Goal: Communication & Community: Connect with others

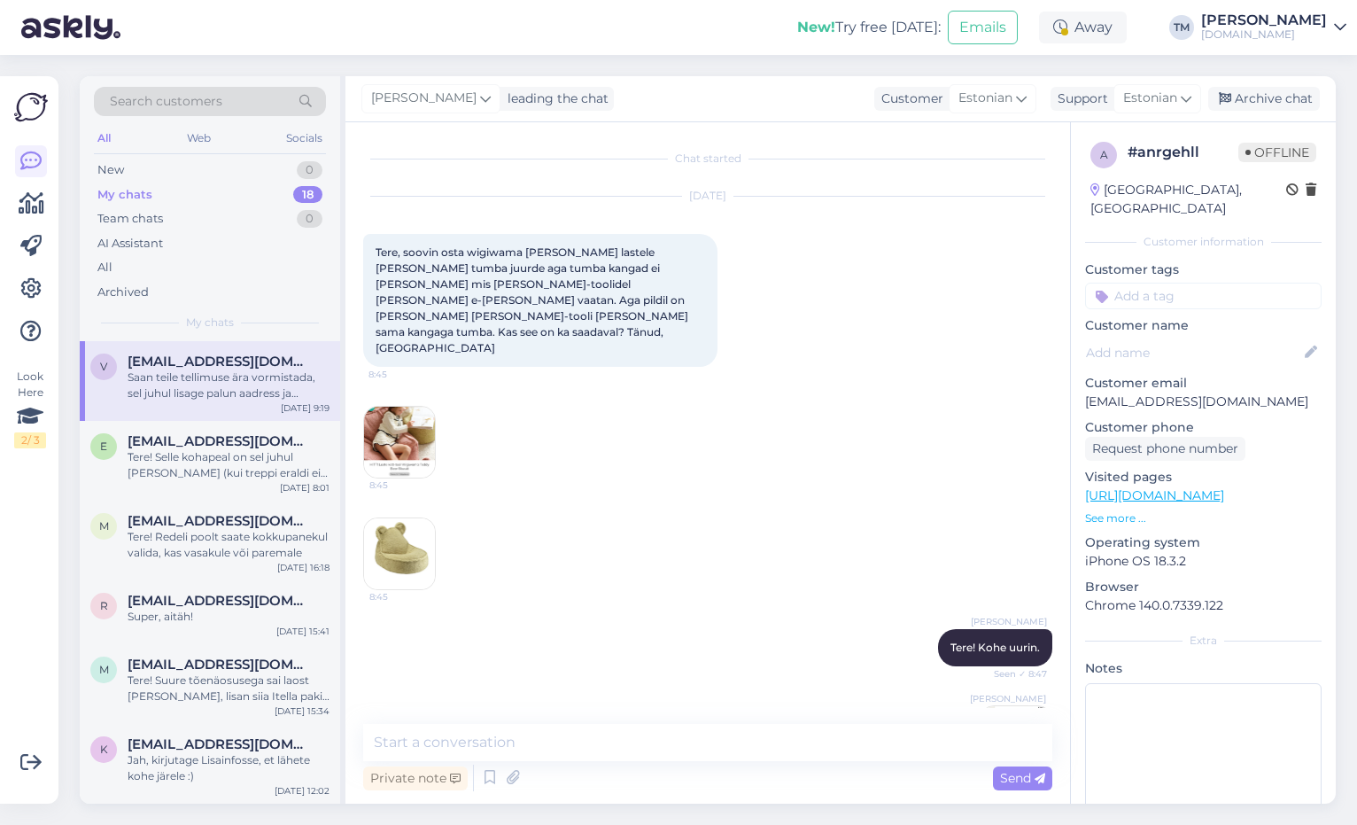
scroll to position [1202, 0]
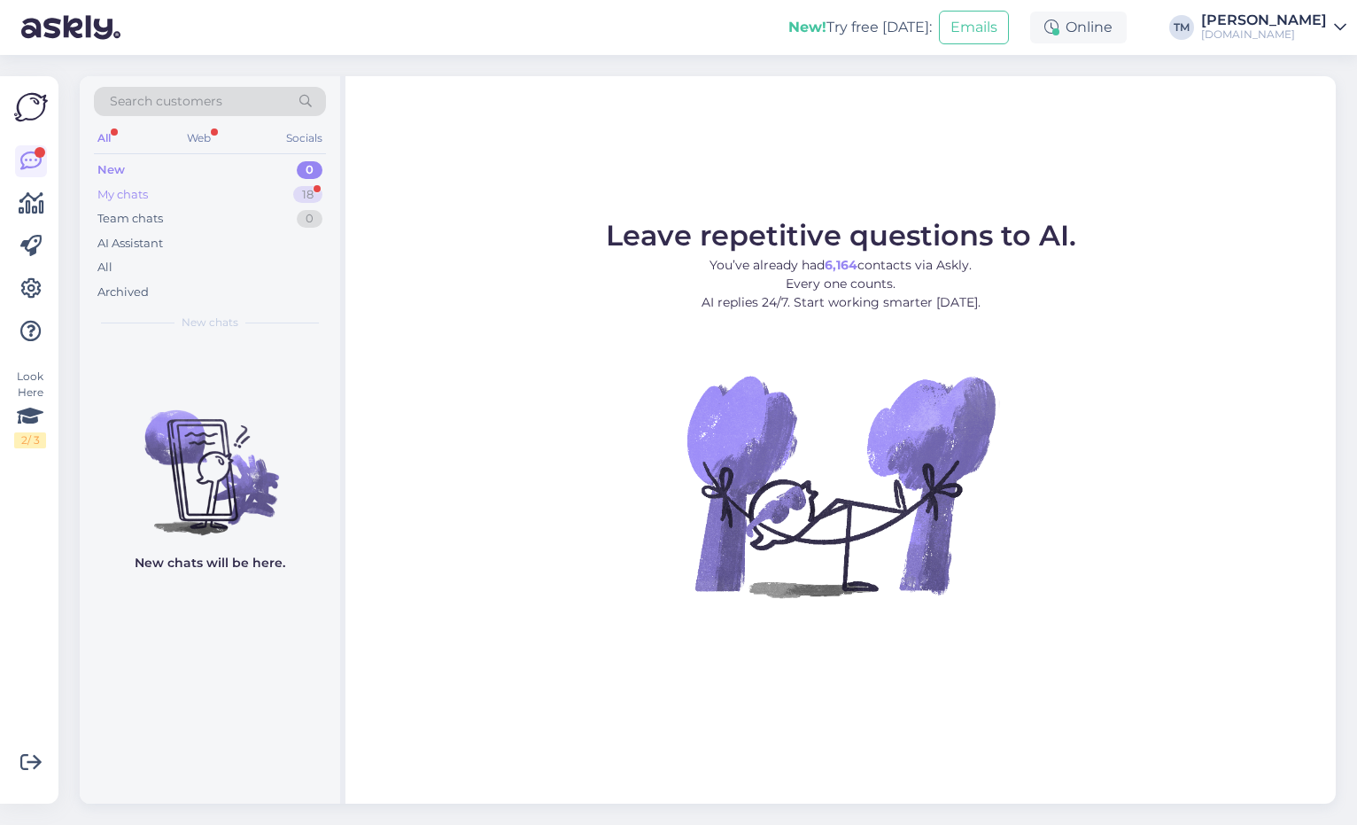
click at [216, 199] on div "My chats 18" at bounding box center [210, 194] width 232 height 25
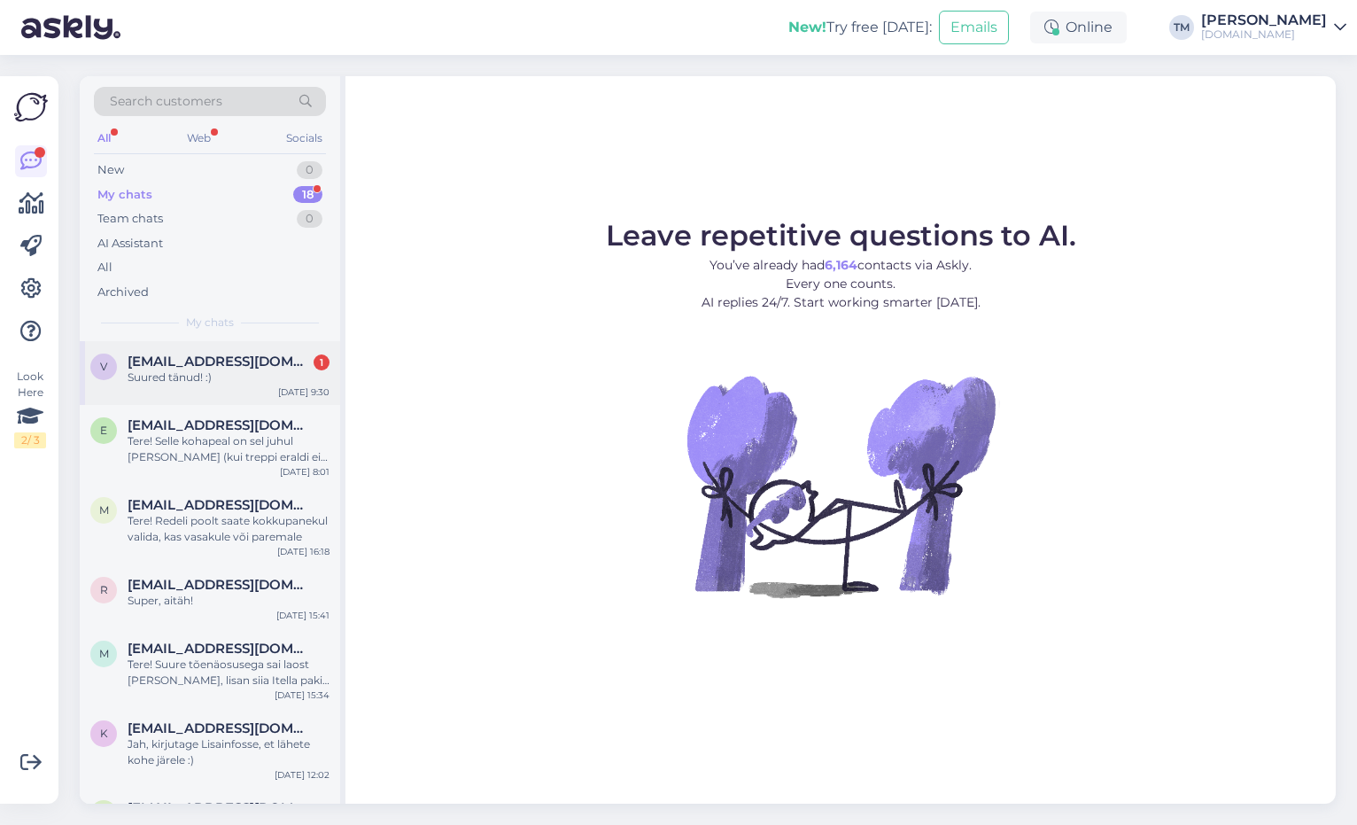
click at [216, 364] on span "[EMAIL_ADDRESS][DOMAIN_NAME]" at bounding box center [220, 361] width 184 height 16
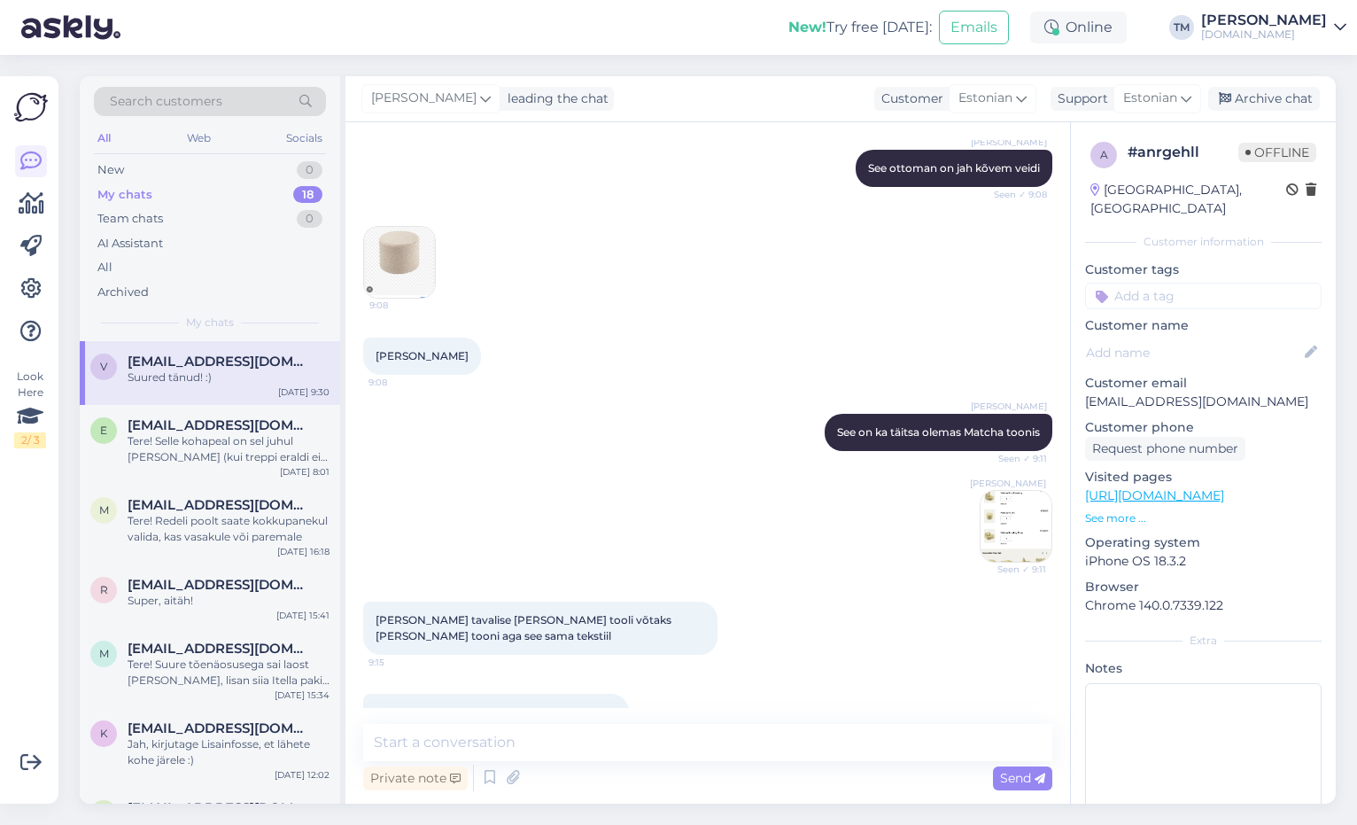
scroll to position [1033, 0]
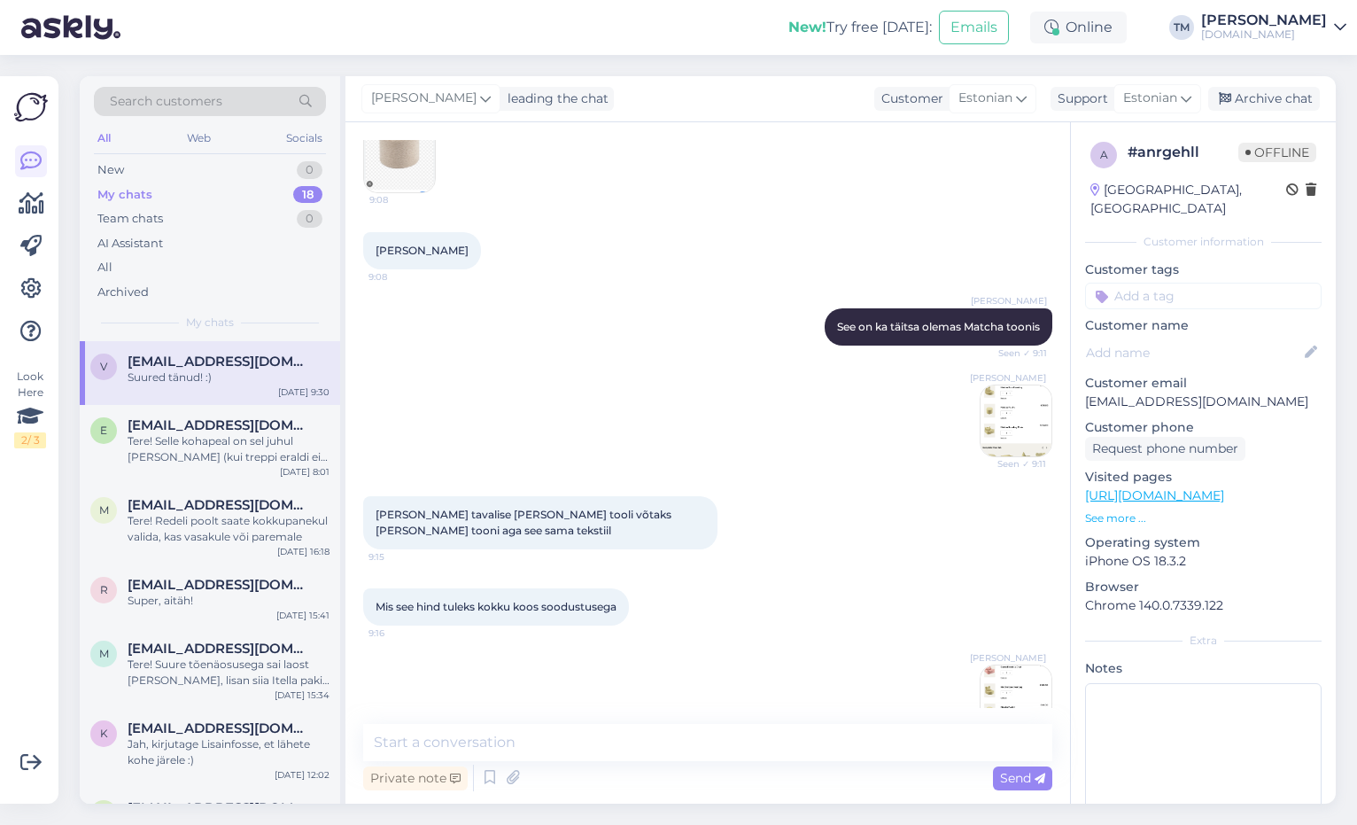
click at [998, 665] on img at bounding box center [1015, 700] width 71 height 71
